Goal: Task Accomplishment & Management: Use online tool/utility

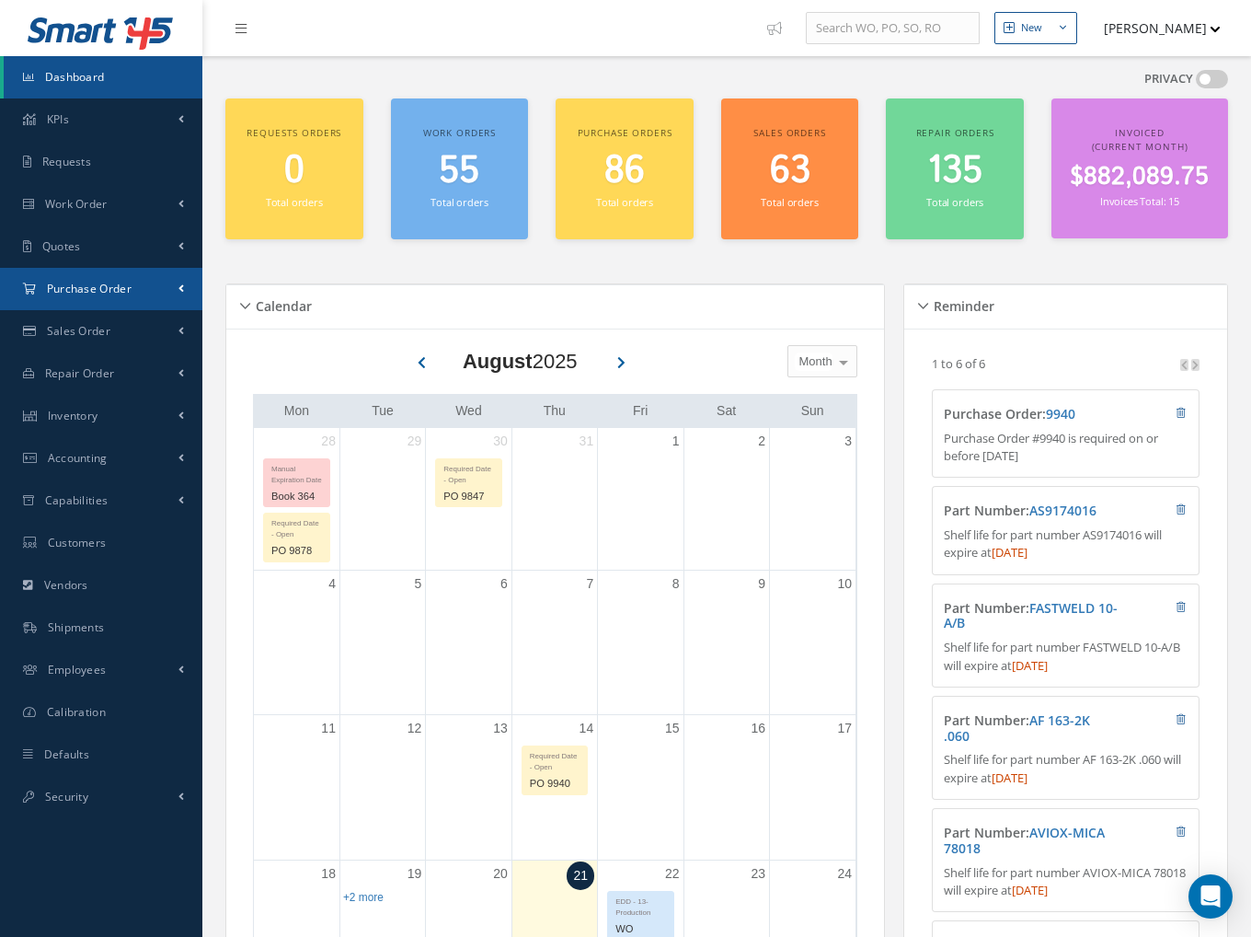
click at [100, 295] on link "Purchase Order" at bounding box center [101, 289] width 202 height 42
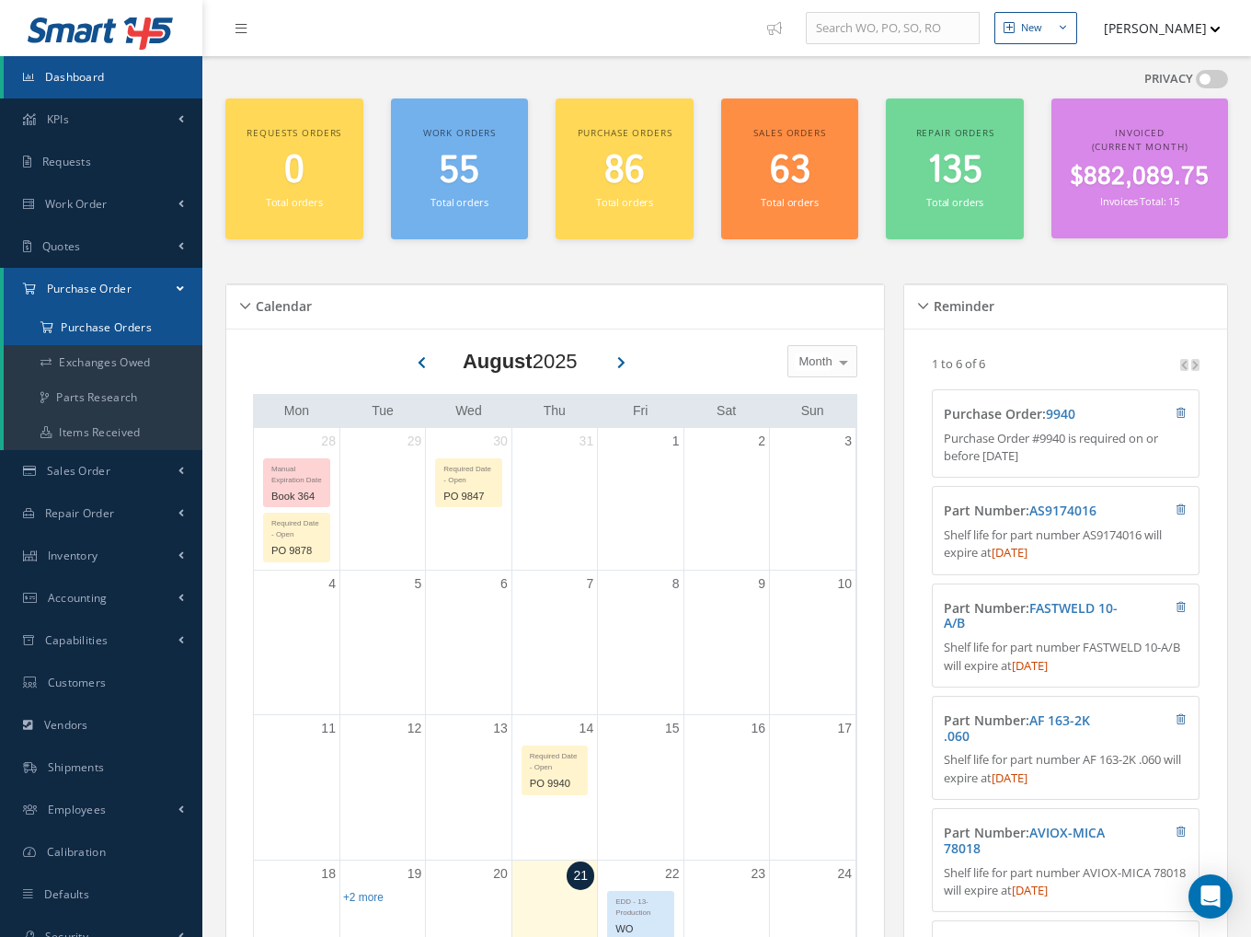
click at [107, 324] on a=1&status_id=2&status_id=3&status_id=5&collapsedFilters"] "Purchase Orders" at bounding box center [103, 327] width 199 height 35
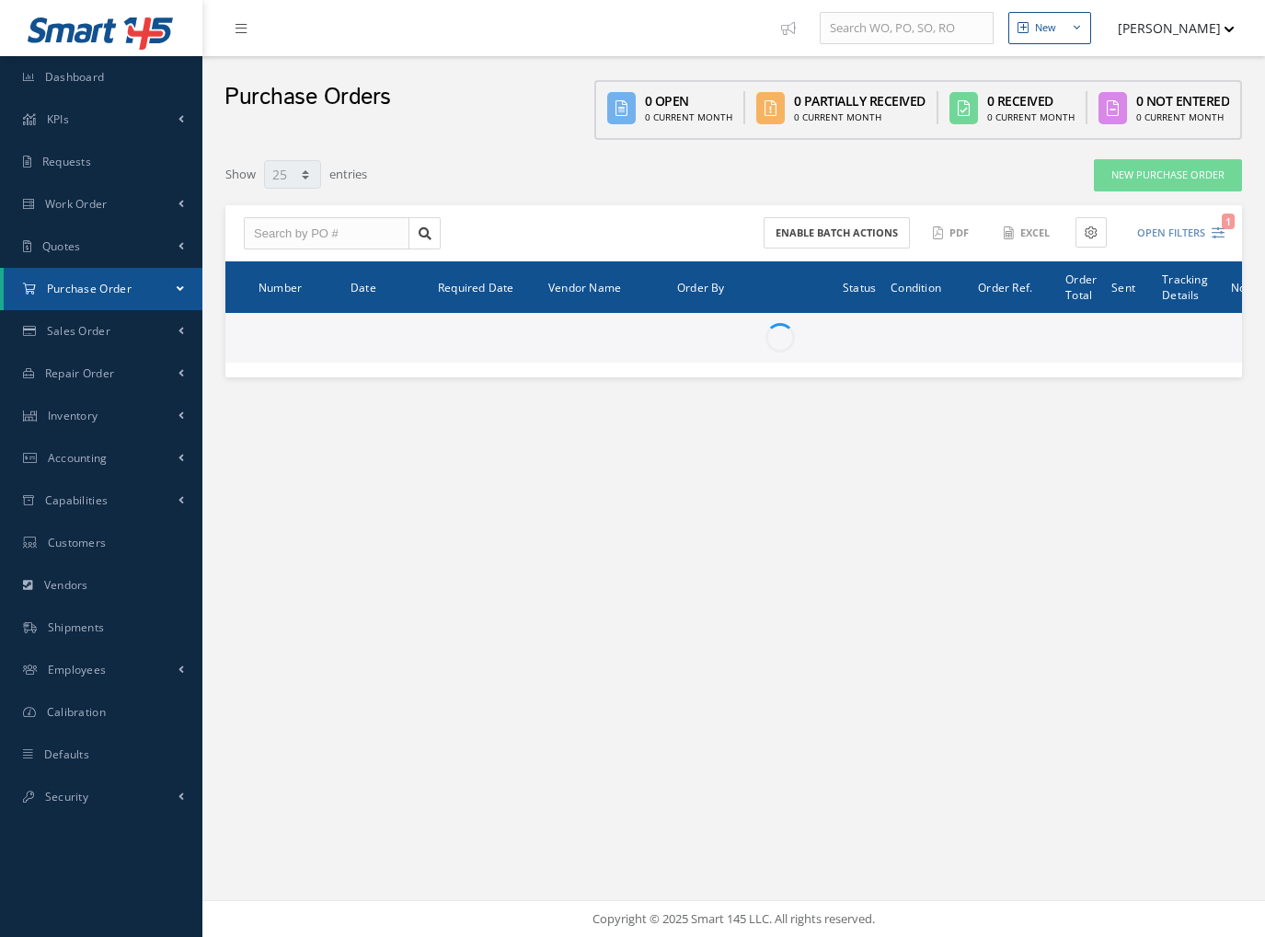
select select "25"
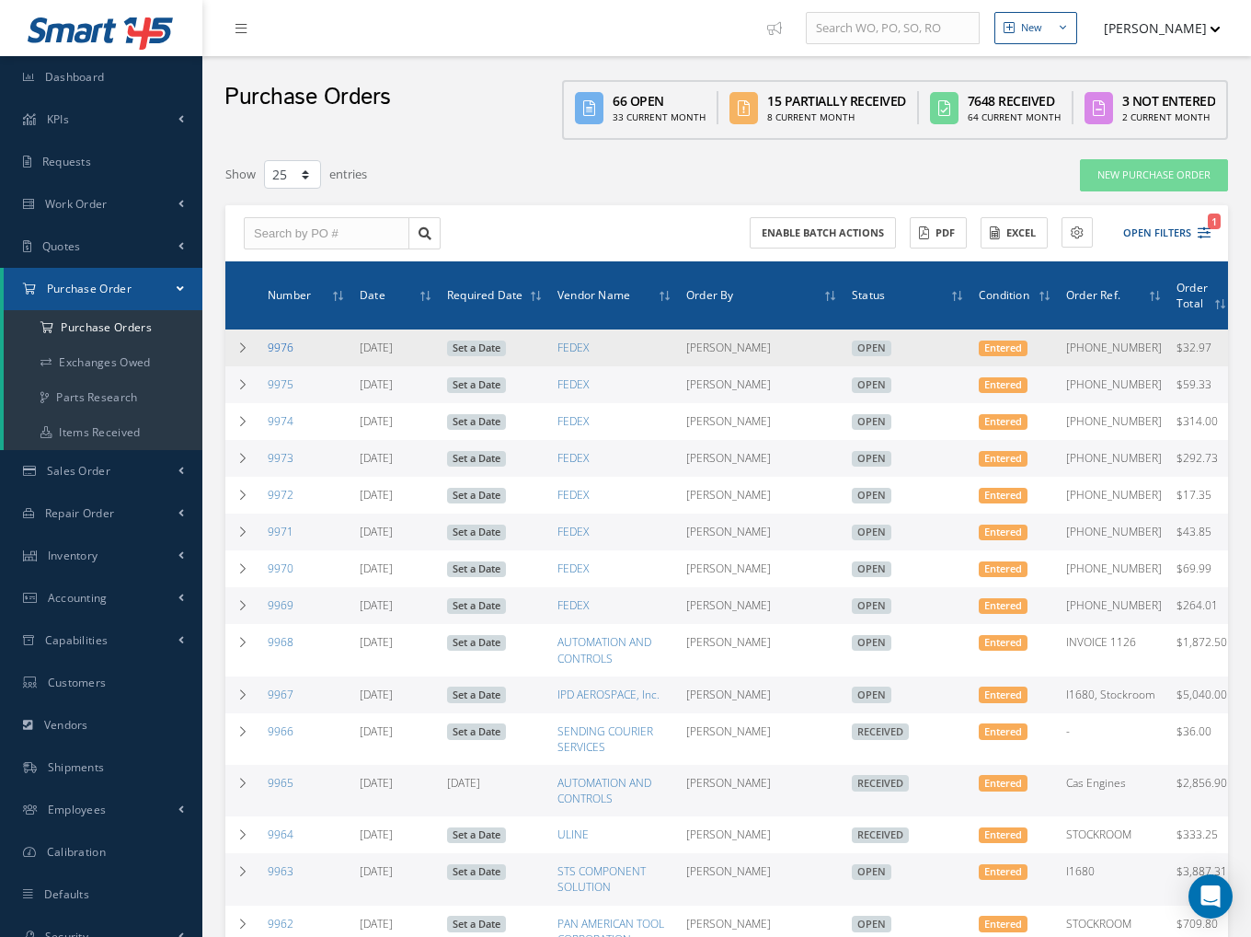
click at [273, 347] on link "9976" at bounding box center [281, 347] width 26 height 16
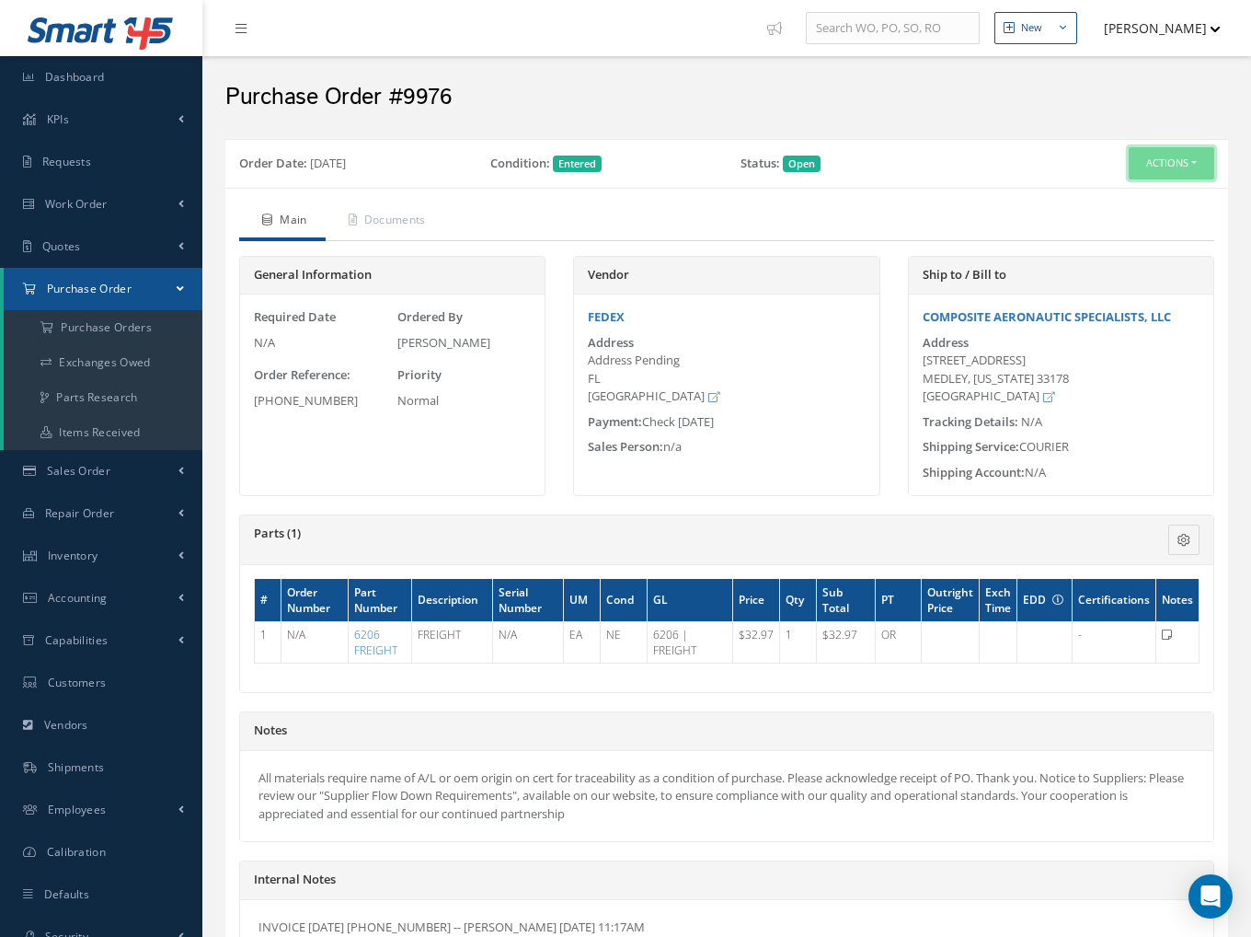
click at [1152, 169] on button "Actions" at bounding box center [1172, 163] width 86 height 32
click at [1022, 353] on link "Print Purchase Order" at bounding box center [1013, 356] width 160 height 29
